Goal: Find specific page/section: Find specific page/section

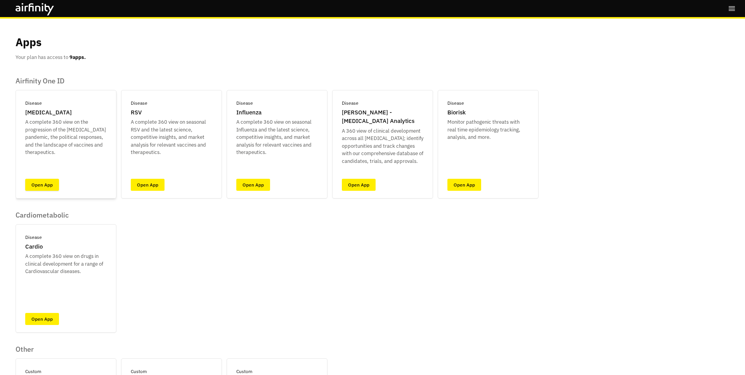
click at [43, 190] on link "Open App" at bounding box center [42, 185] width 34 height 12
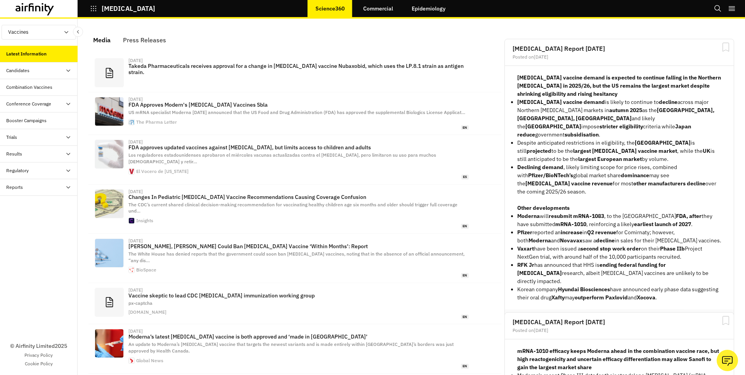
scroll to position [479, 233]
click at [39, 69] on div "Candidates" at bounding box center [41, 70] width 71 height 7
click at [42, 87] on div "Dashboard" at bounding box center [44, 87] width 65 height 7
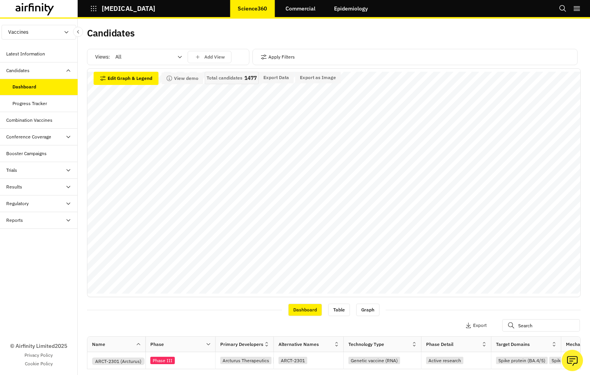
click at [92, 7] on icon "button" at bounding box center [93, 8] width 7 height 7
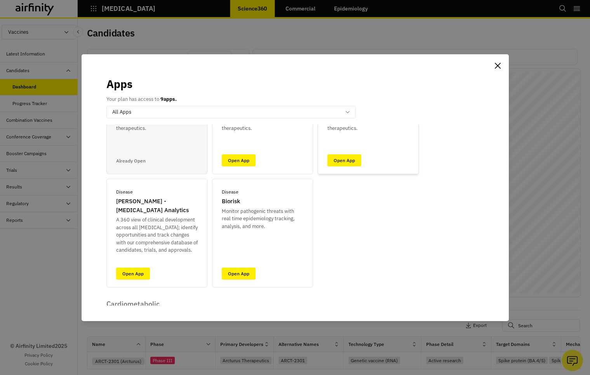
scroll to position [93, 0]
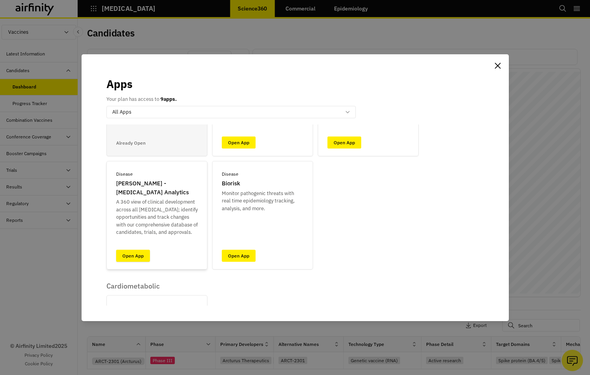
click at [139, 254] on link "Open App" at bounding box center [133, 256] width 34 height 12
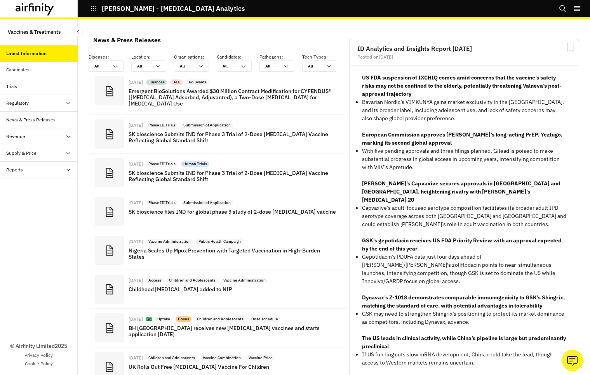
scroll to position [585, 233]
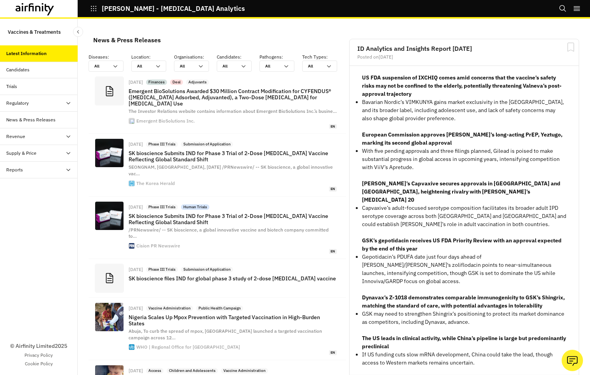
click at [21, 69] on div "Candidates" at bounding box center [17, 69] width 23 height 7
